Goal: Task Accomplishment & Management: Use online tool/utility

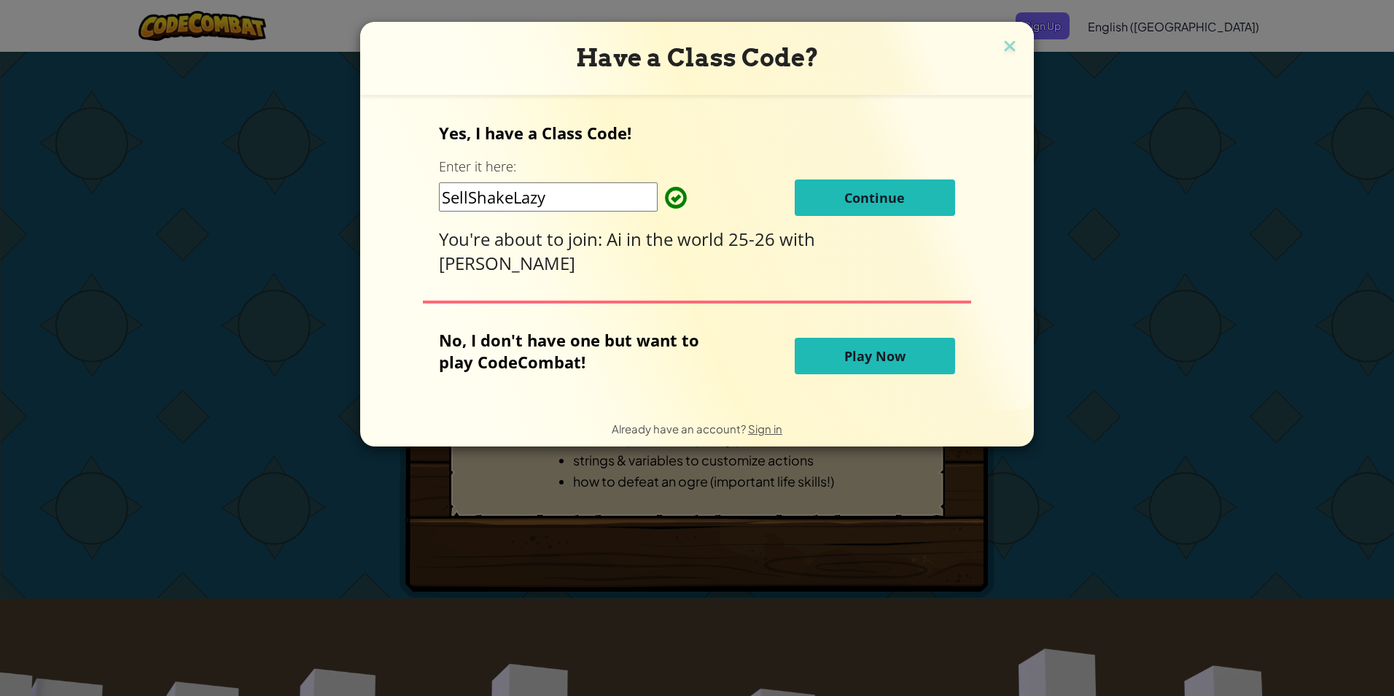
click at [811, 198] on button "Continue" at bounding box center [875, 197] width 160 height 36
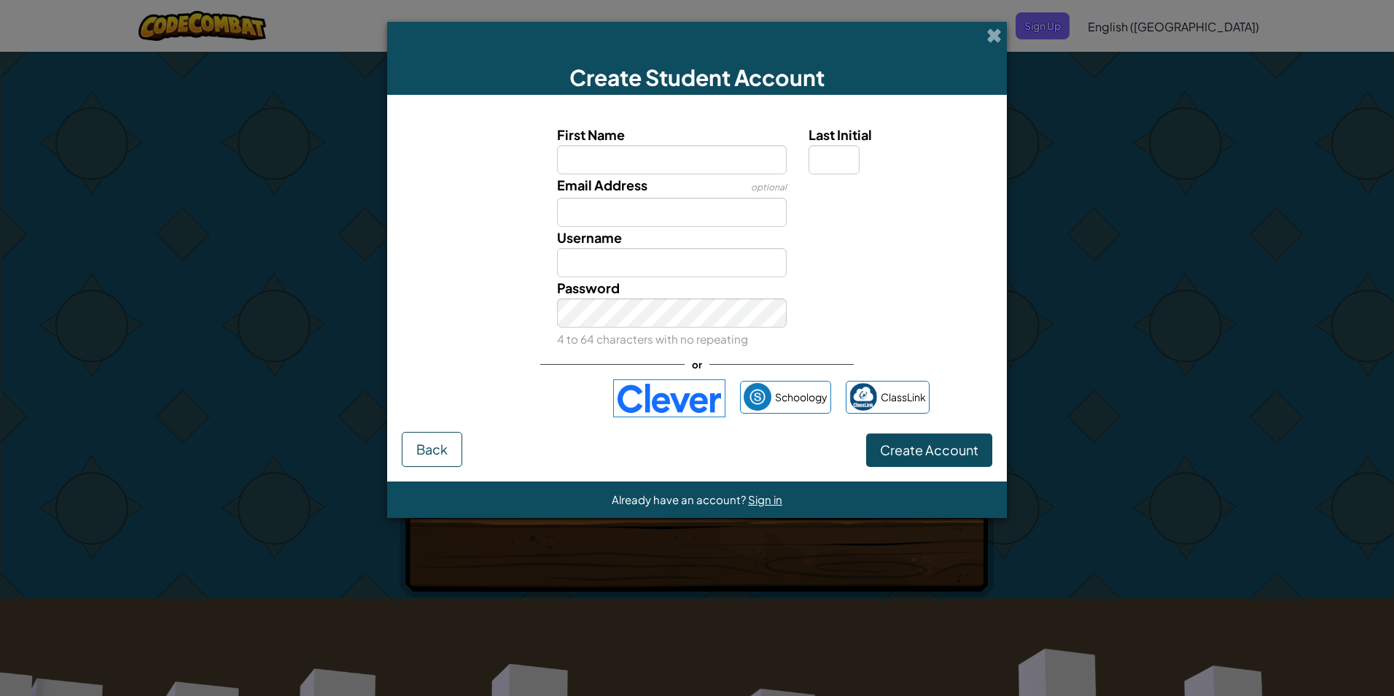
click at [685, 403] on img at bounding box center [669, 398] width 112 height 38
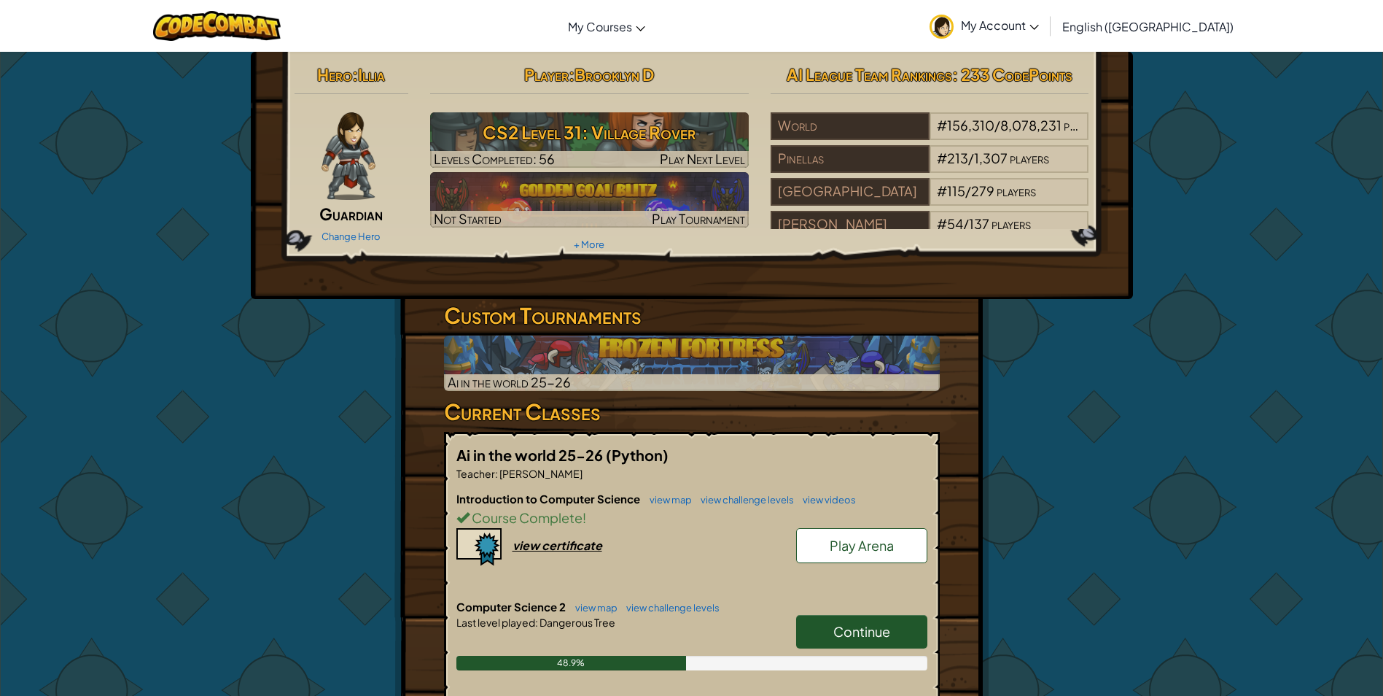
click at [884, 628] on span "Continue" at bounding box center [861, 631] width 57 height 17
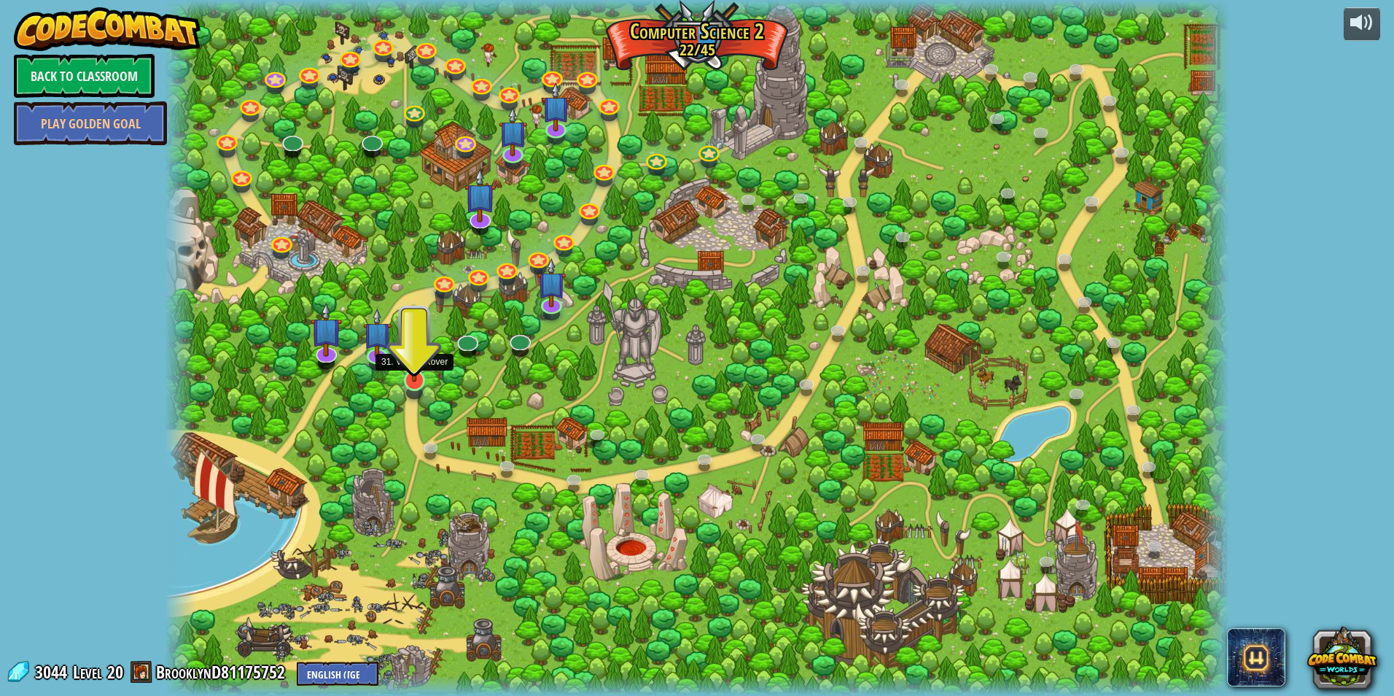
click at [410, 379] on img at bounding box center [414, 349] width 28 height 66
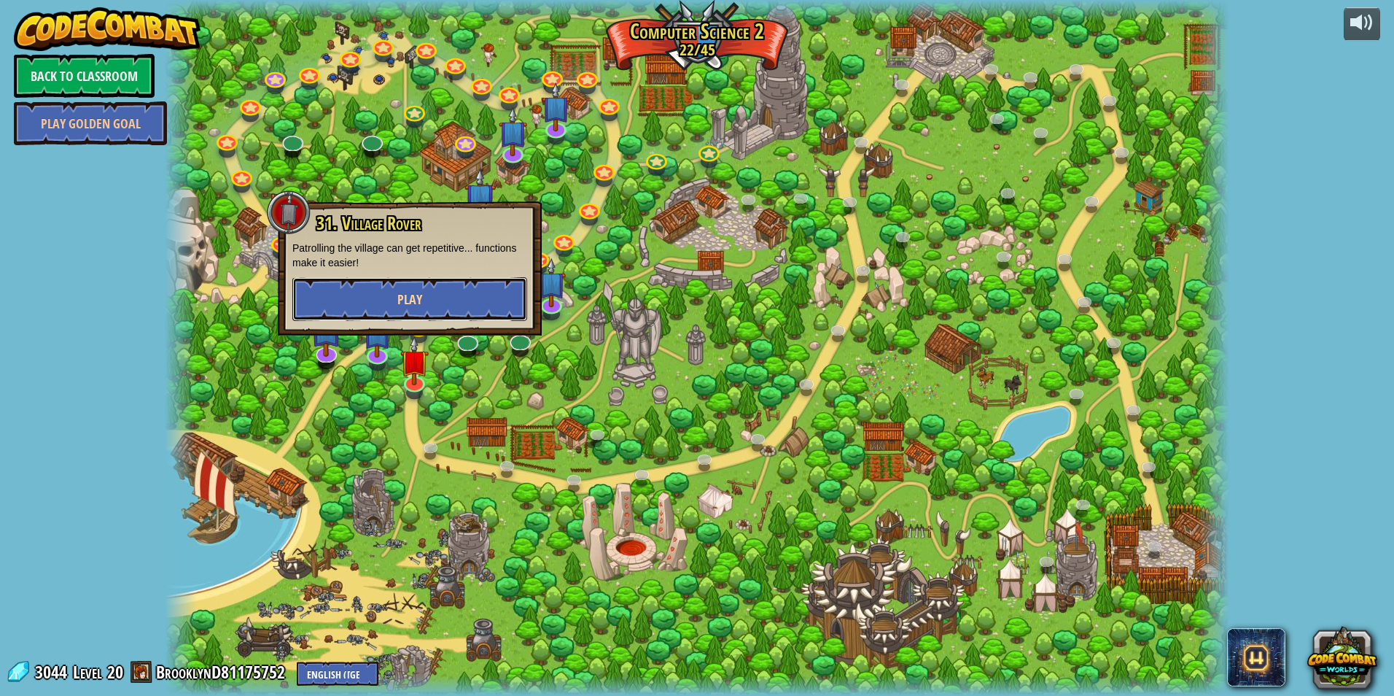
click at [459, 306] on button "Play" at bounding box center [409, 299] width 235 height 44
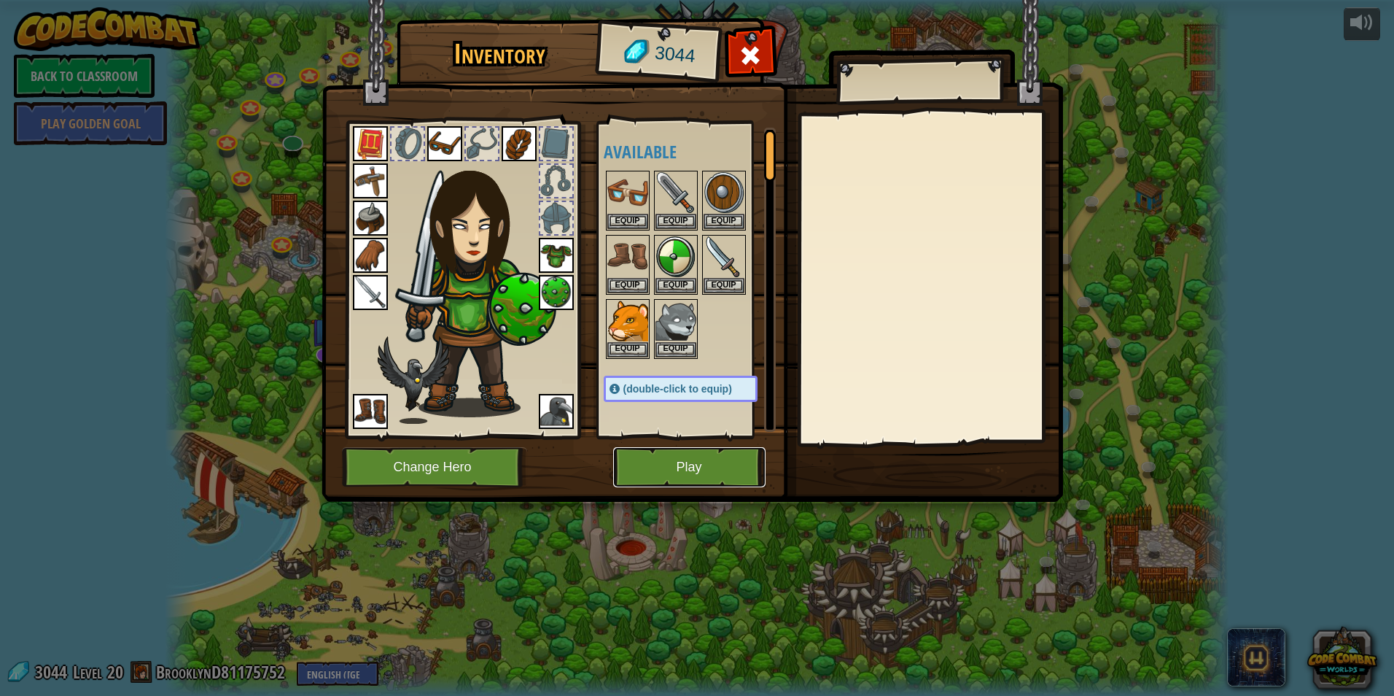
click at [662, 466] on button "Play" at bounding box center [689, 467] width 152 height 40
